Goal: Task Accomplishment & Management: Manage account settings

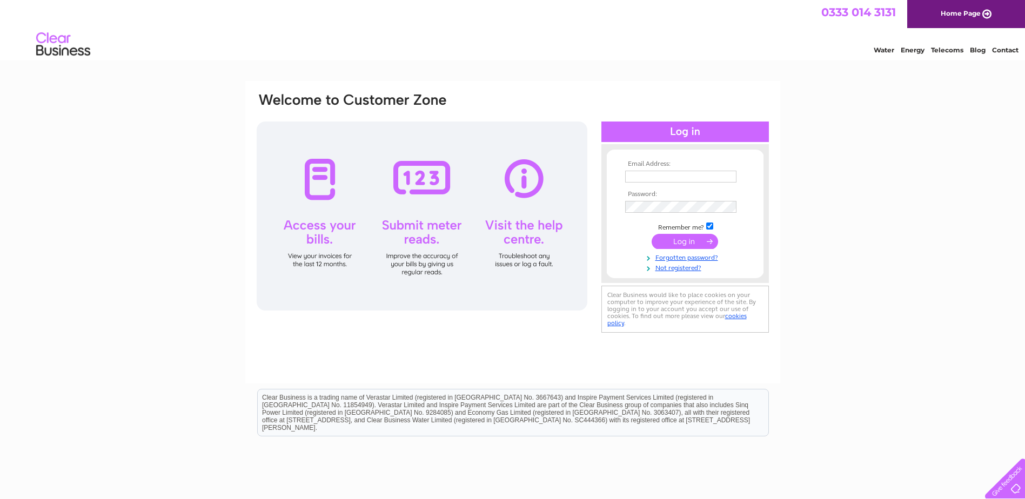
type input "[EMAIL_ADDRESS][DOMAIN_NAME]"
click at [704, 242] on input "submit" at bounding box center [685, 241] width 66 height 15
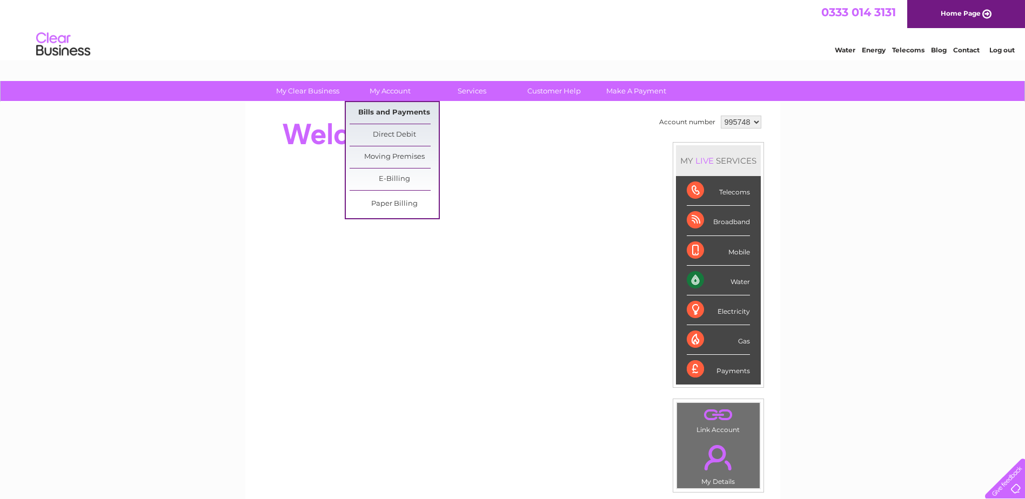
click at [397, 113] on link "Bills and Payments" at bounding box center [394, 113] width 89 height 22
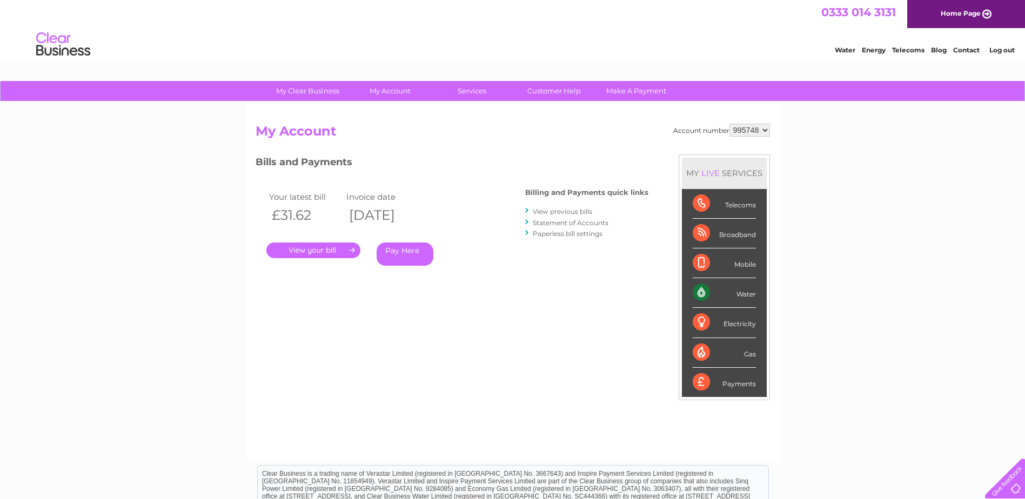
click at [336, 251] on link "." at bounding box center [313, 251] width 94 height 16
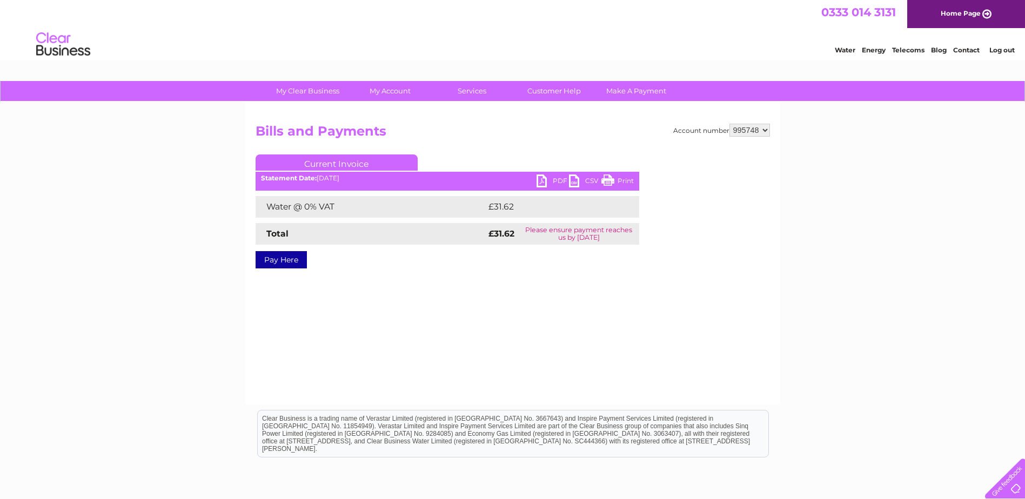
click at [548, 178] on link "PDF" at bounding box center [553, 183] width 32 height 16
